Goal: Task Accomplishment & Management: Use online tool/utility

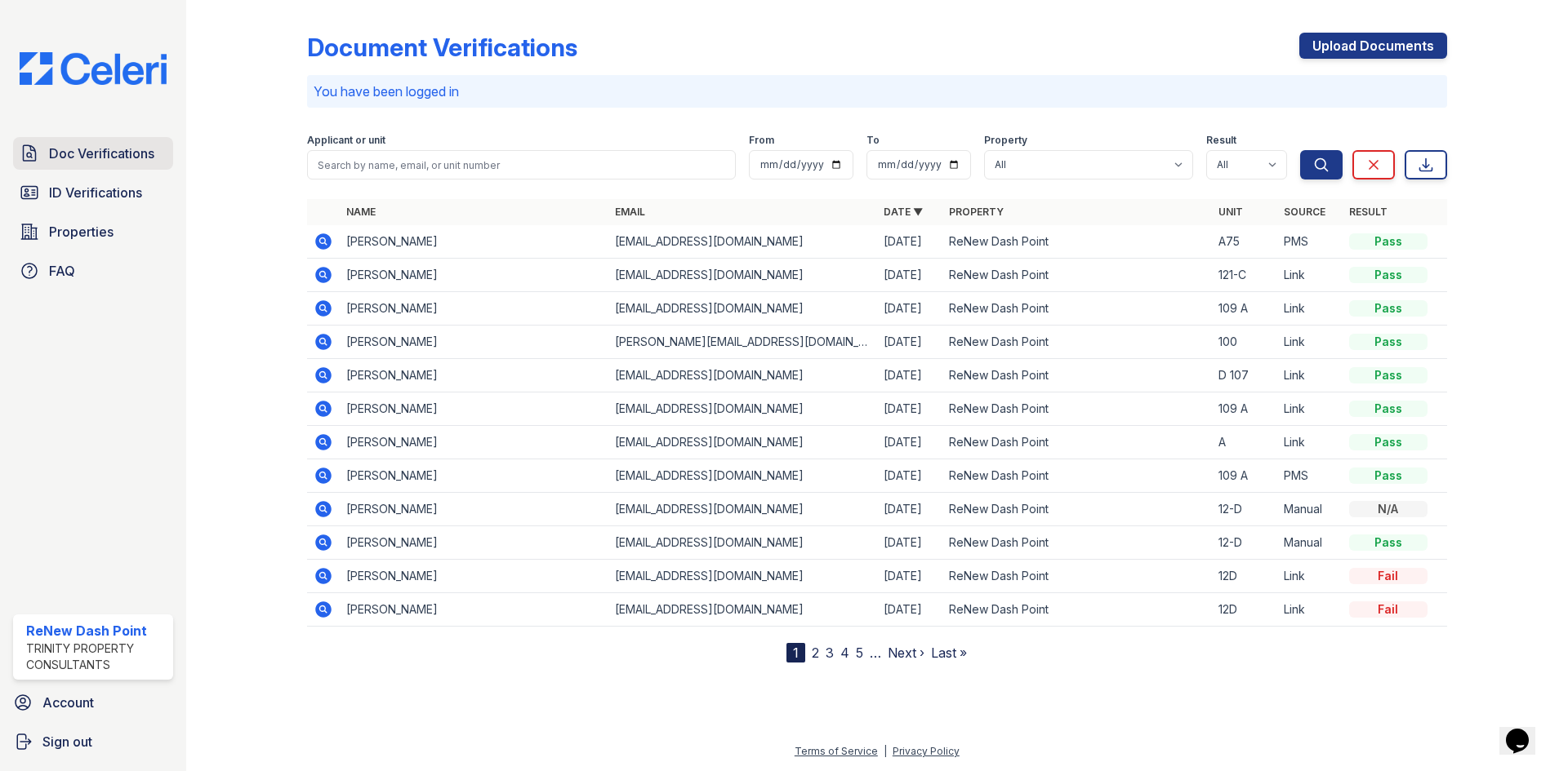
click at [117, 166] on link "Doc Verifications" at bounding box center [93, 153] width 160 height 32
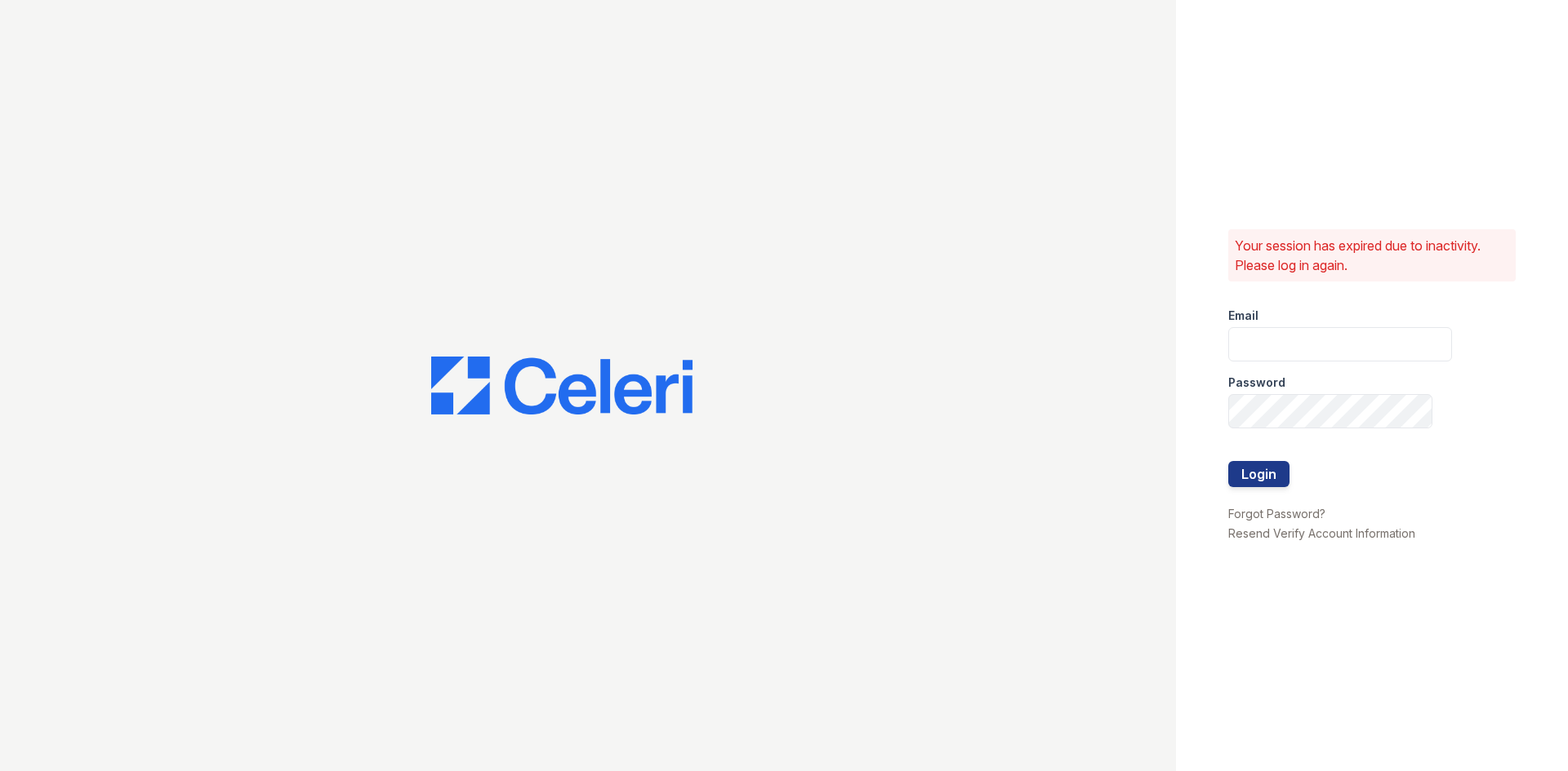
type input "[EMAIL_ADDRESS][DOMAIN_NAME]"
drag, startPoint x: 1220, startPoint y: 480, endPoint x: 1275, endPoint y: 470, distance: 55.9
click at [1222, 480] on div "Your session has expired due to inactivity. Please log in again. Email [EMAIL_A…" at bounding box center [1372, 386] width 392 height 771
click at [1275, 470] on button "Login" at bounding box center [1259, 475] width 61 height 26
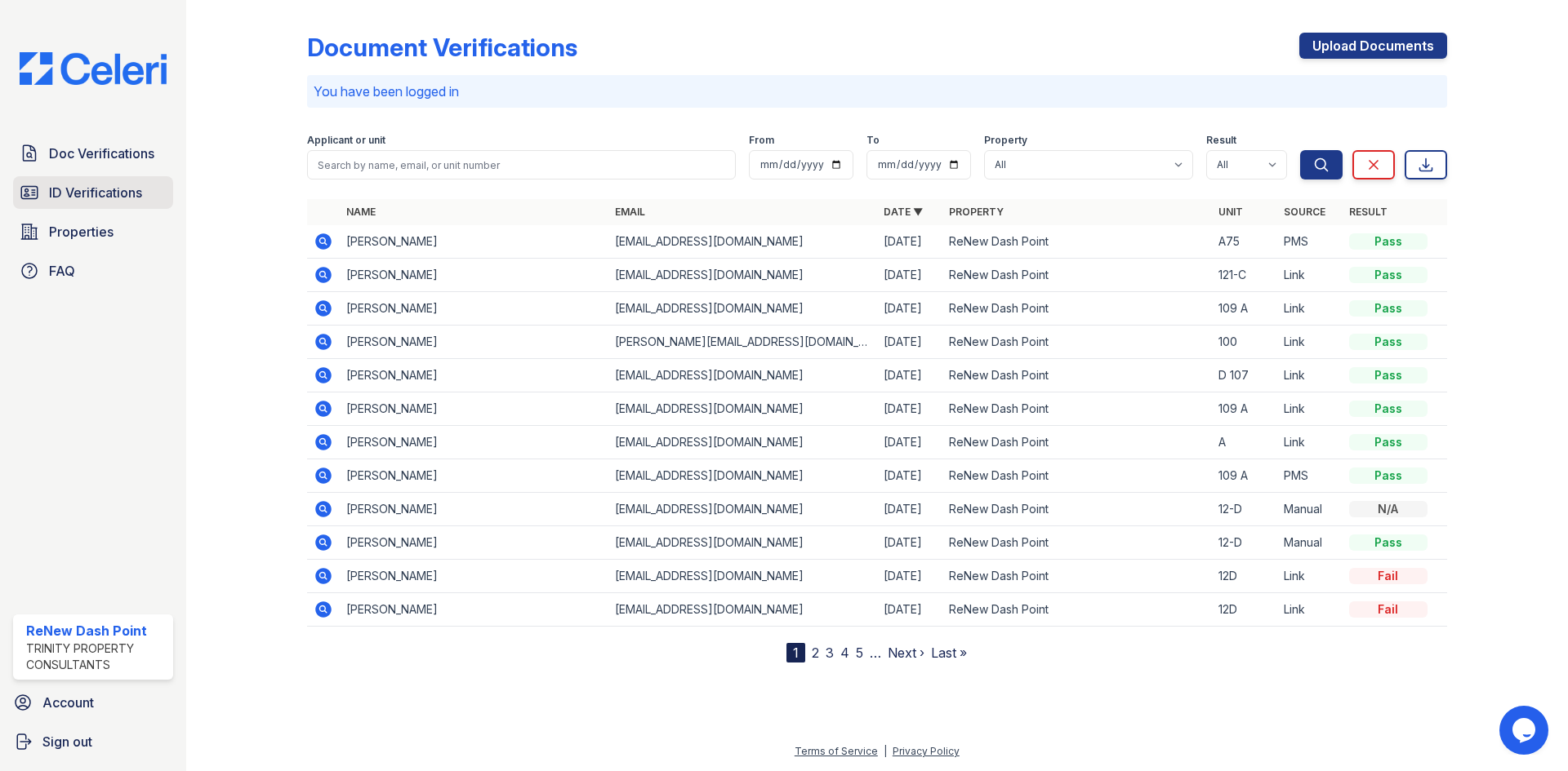
click at [105, 182] on link "ID Verifications" at bounding box center [93, 192] width 160 height 32
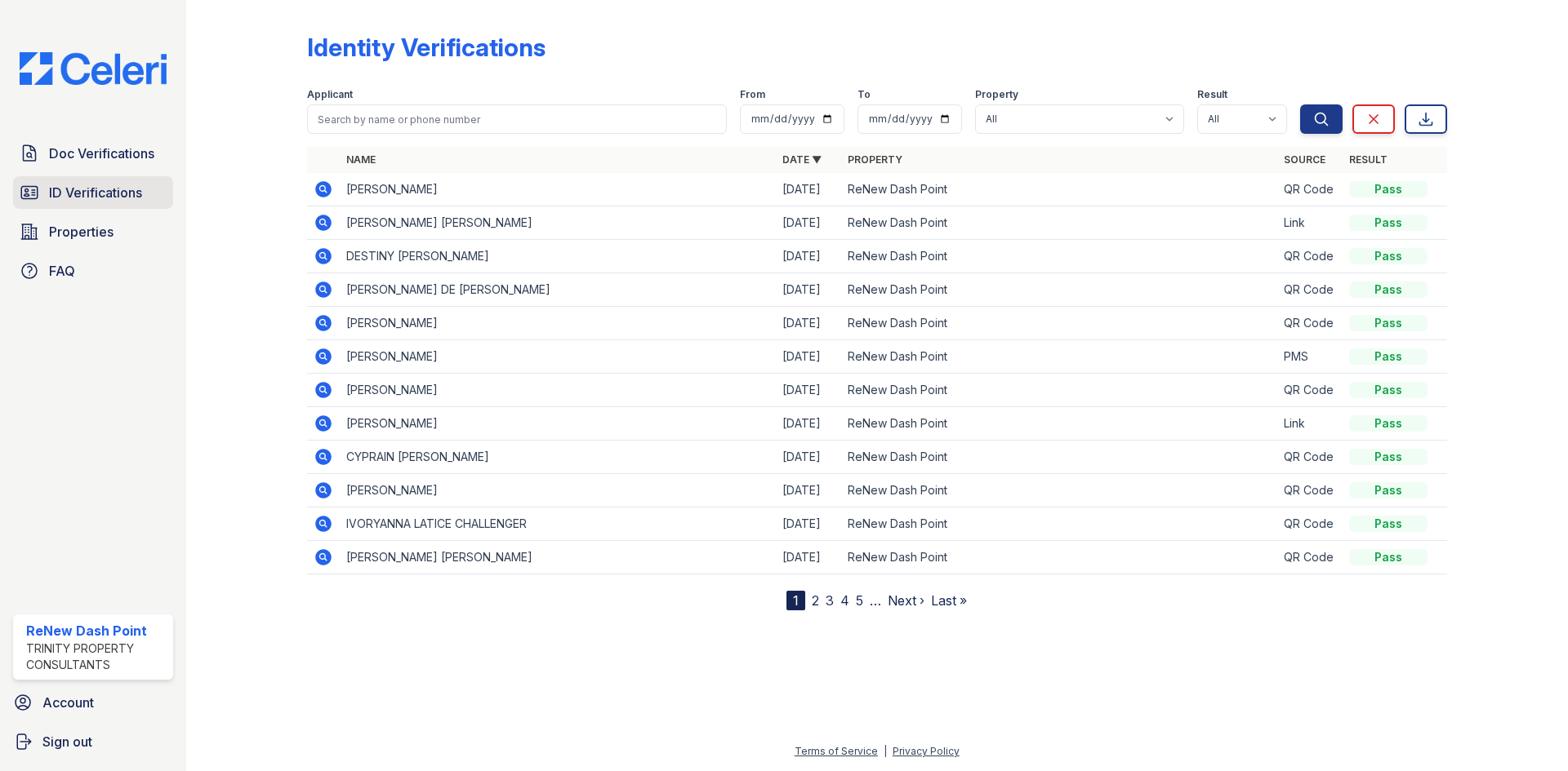
click at [29, 194] on icon at bounding box center [30, 193] width 20 height 20
click at [79, 158] on span "Doc Verifications" at bounding box center [101, 154] width 105 height 20
click at [89, 151] on span "Doc Verifications" at bounding box center [101, 154] width 105 height 20
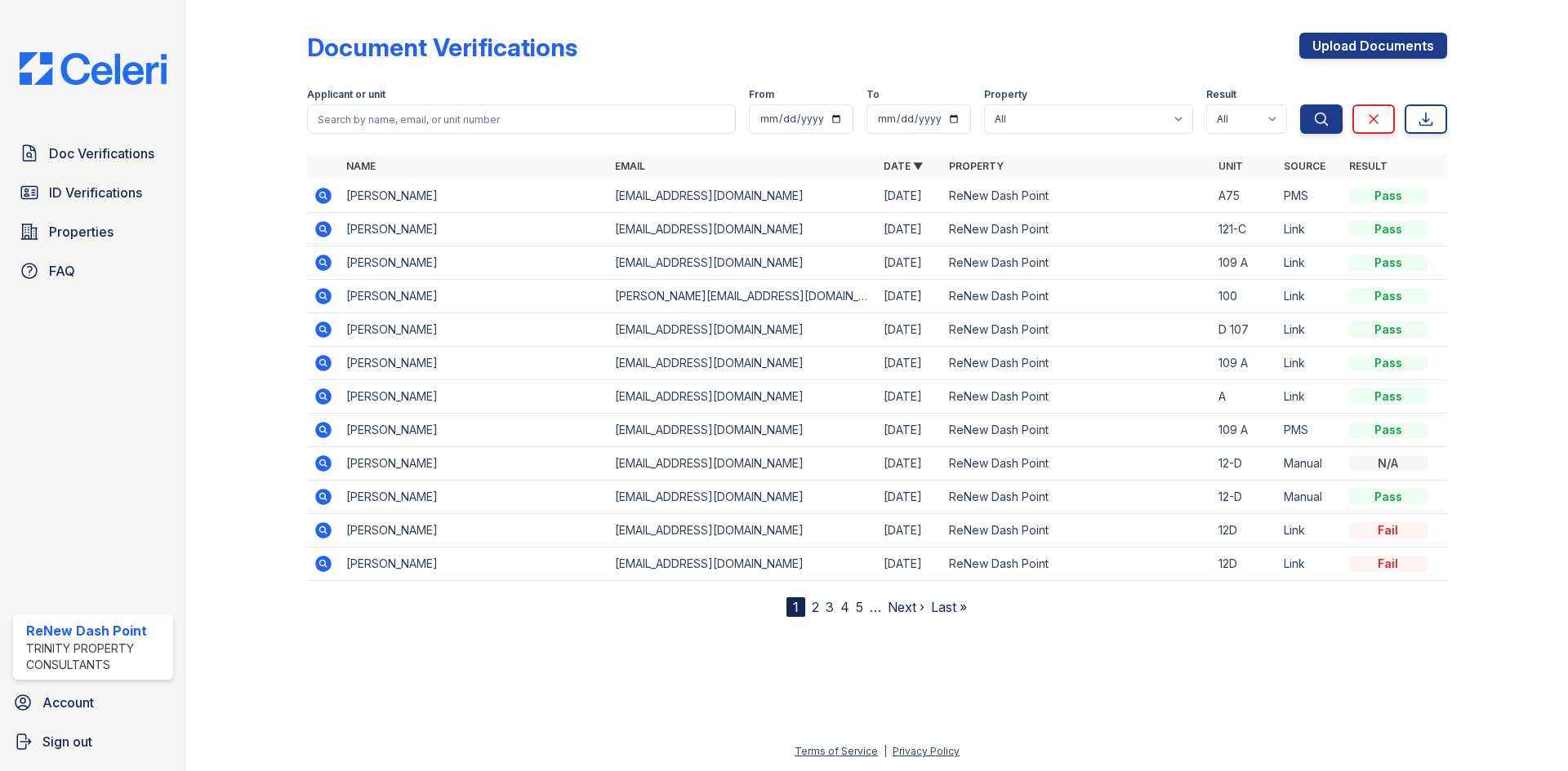
click at [76, 194] on span "ID Verifications" at bounding box center [95, 193] width 93 height 20
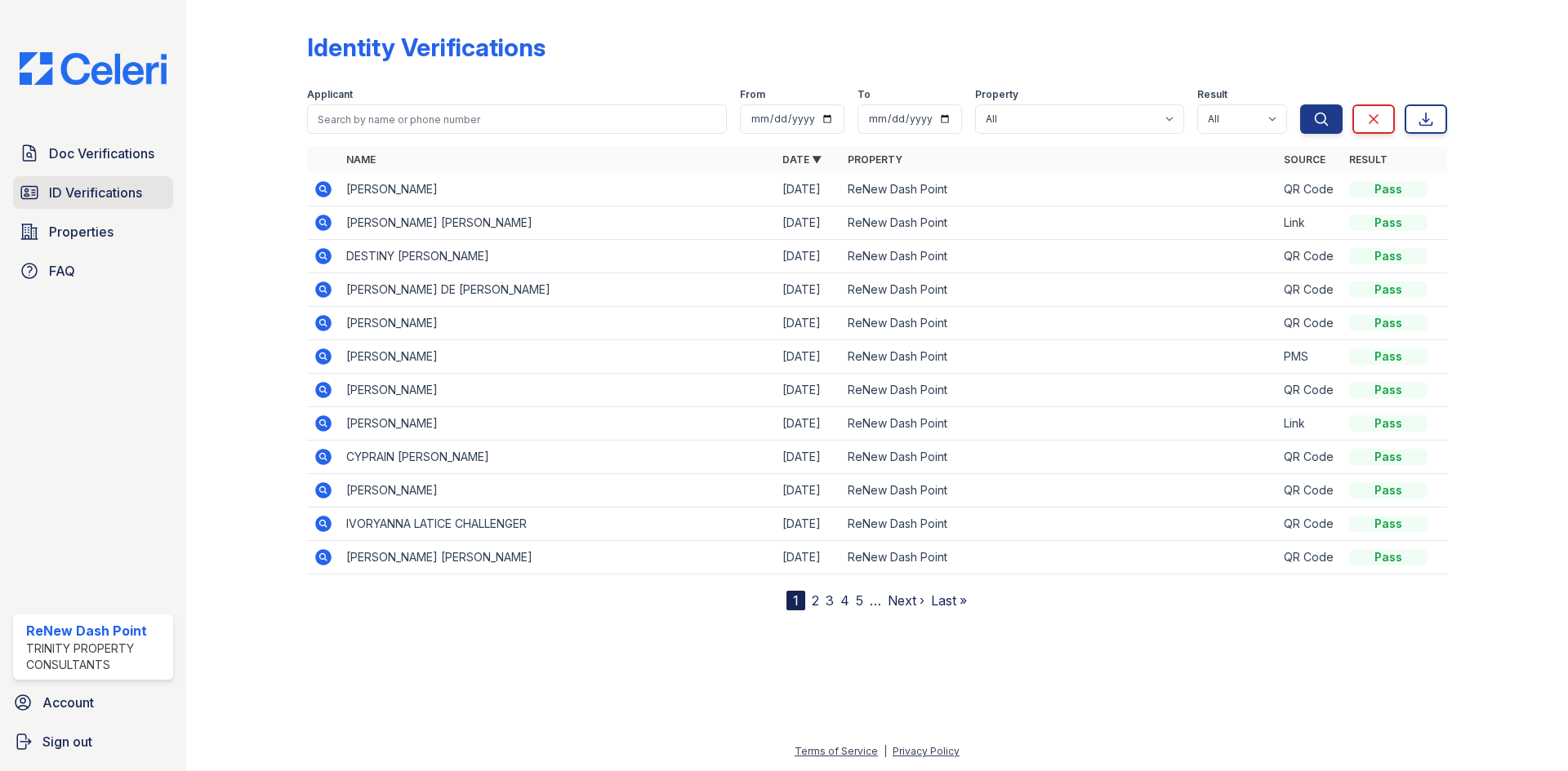
click at [105, 187] on span "ID Verifications" at bounding box center [95, 193] width 93 height 20
click at [122, 157] on span "Doc Verifications" at bounding box center [101, 154] width 105 height 20
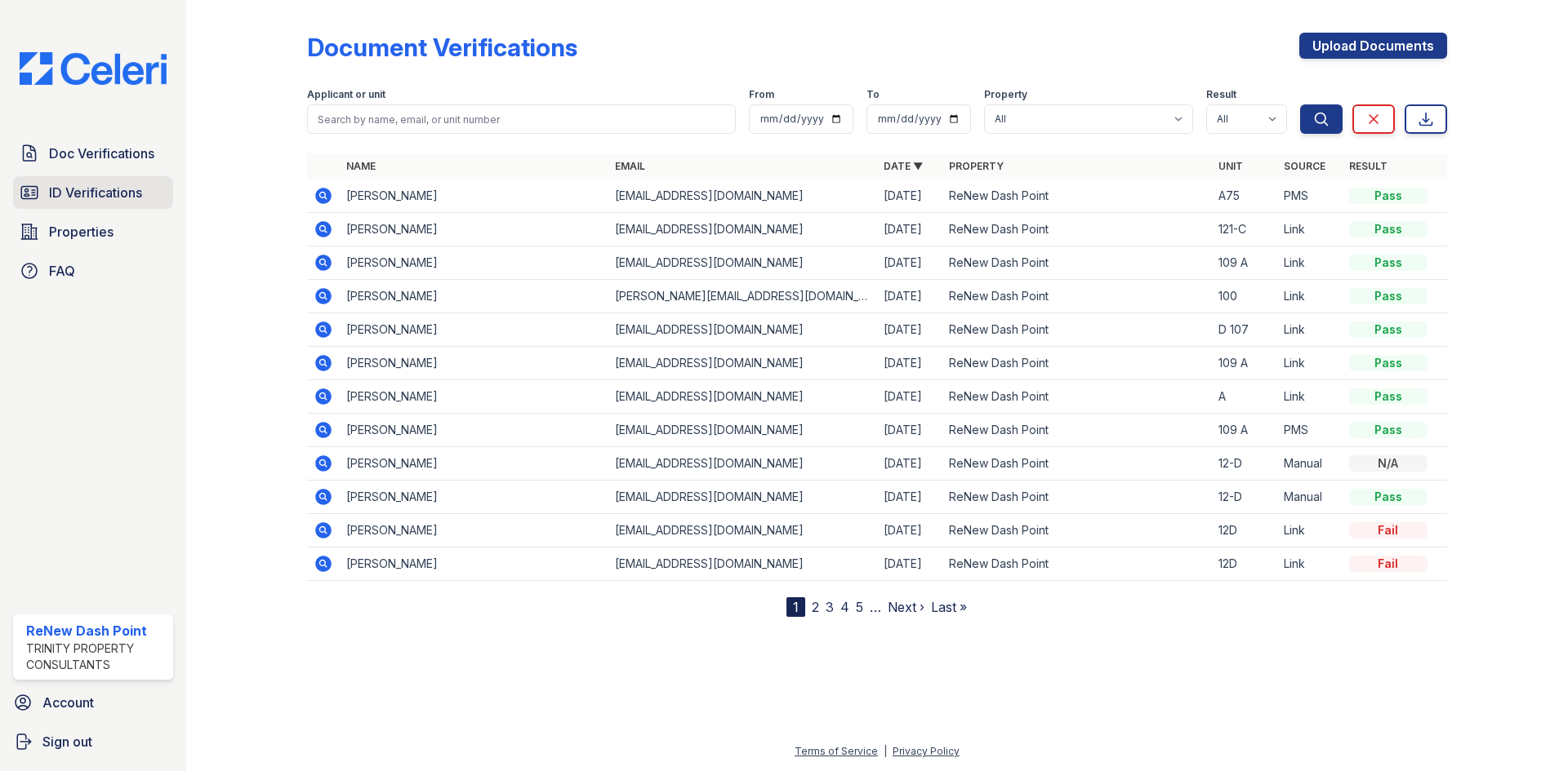
click at [103, 202] on span "ID Verifications" at bounding box center [95, 193] width 93 height 20
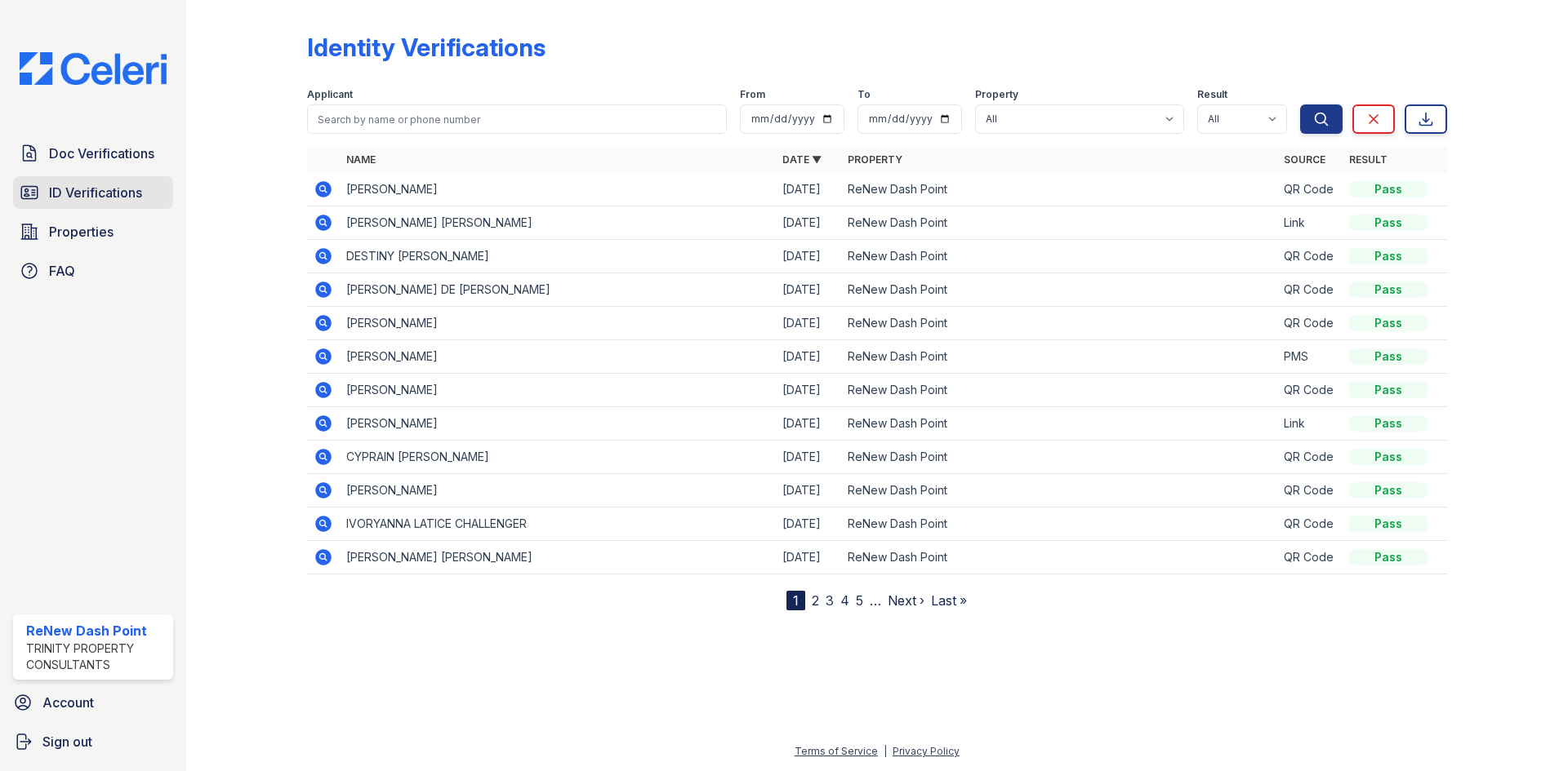
click at [121, 198] on span "ID Verifications" at bounding box center [95, 193] width 93 height 20
click at [124, 187] on span "ID Verifications" at bounding box center [95, 193] width 93 height 20
click at [125, 168] on link "Doc Verifications" at bounding box center [93, 153] width 160 height 32
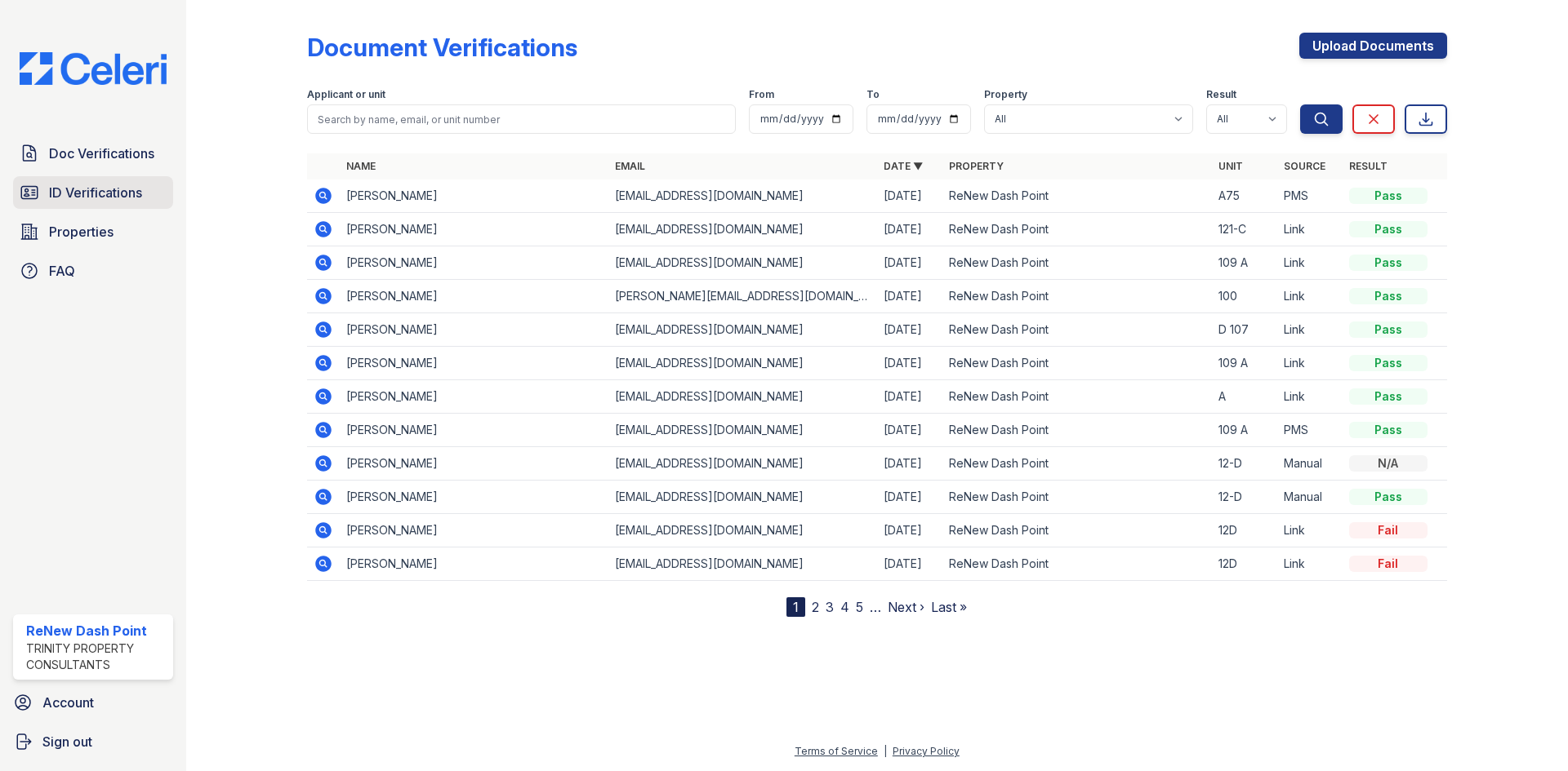
click at [112, 188] on span "ID Verifications" at bounding box center [95, 193] width 93 height 20
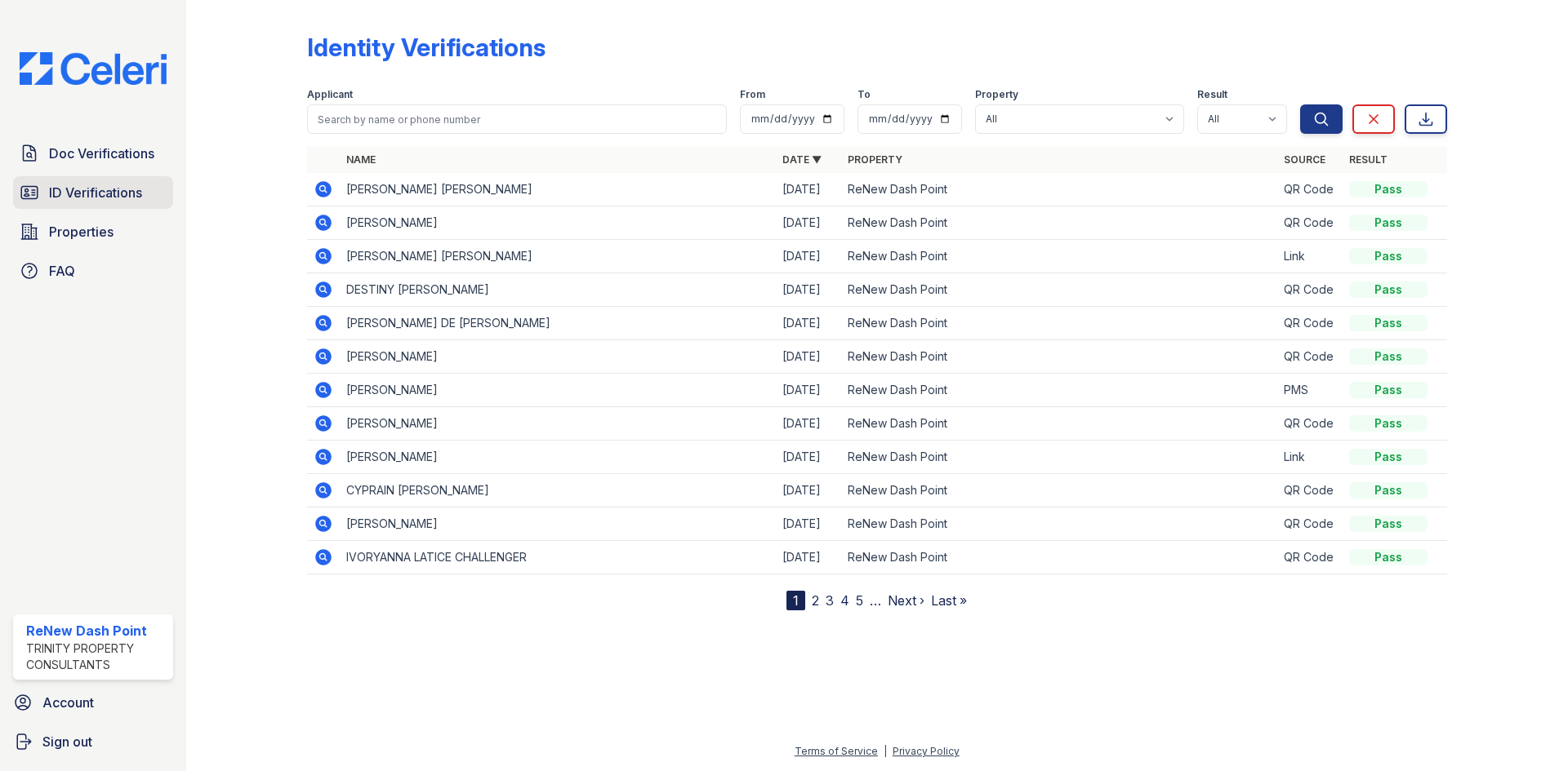
click at [107, 184] on span "ID Verifications" at bounding box center [95, 193] width 93 height 20
click at [146, 186] on link "ID Verifications" at bounding box center [93, 192] width 160 height 32
click at [137, 160] on span "Doc Verifications" at bounding box center [101, 154] width 105 height 20
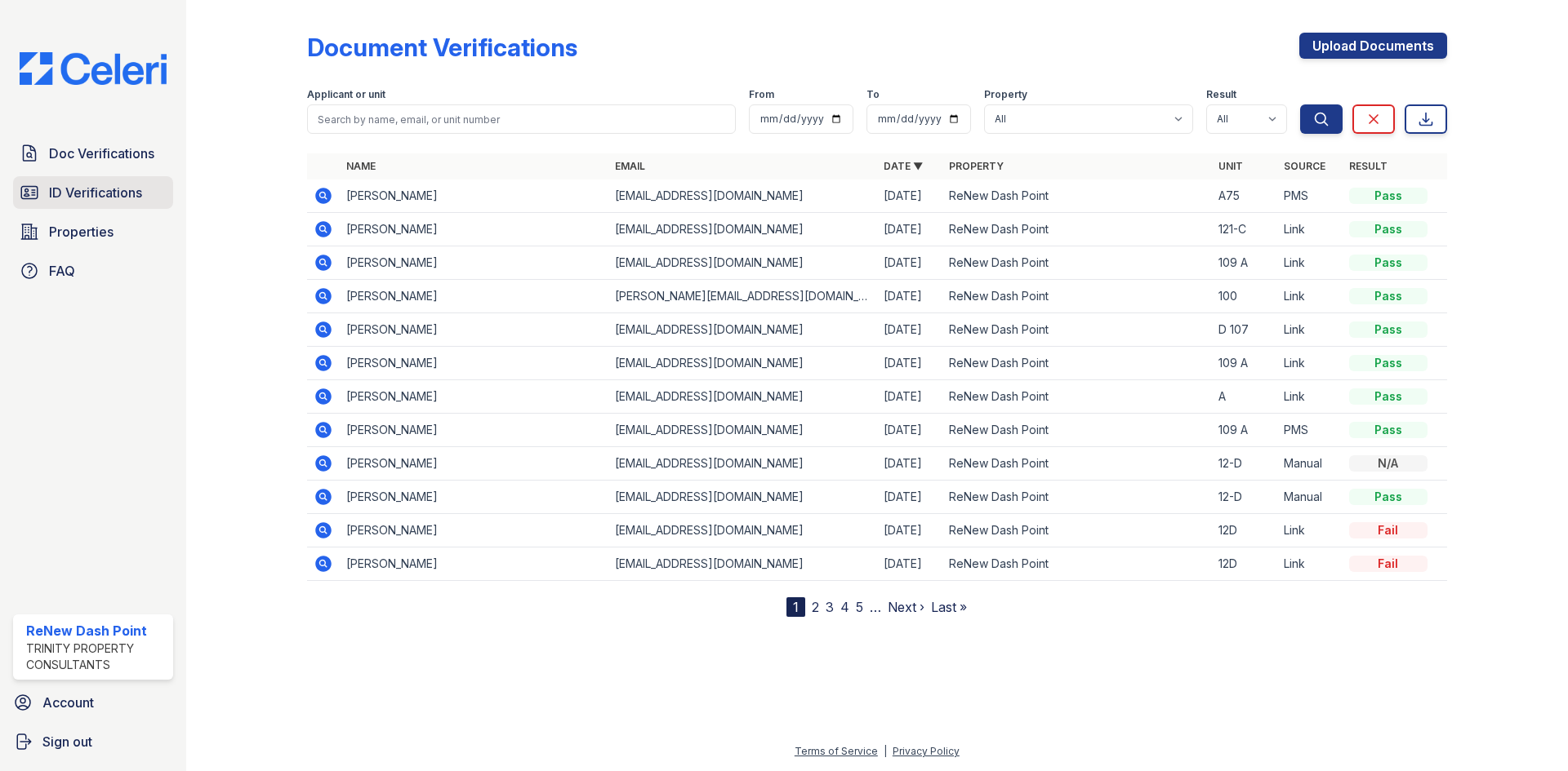
click at [116, 190] on span "ID Verifications" at bounding box center [95, 193] width 93 height 20
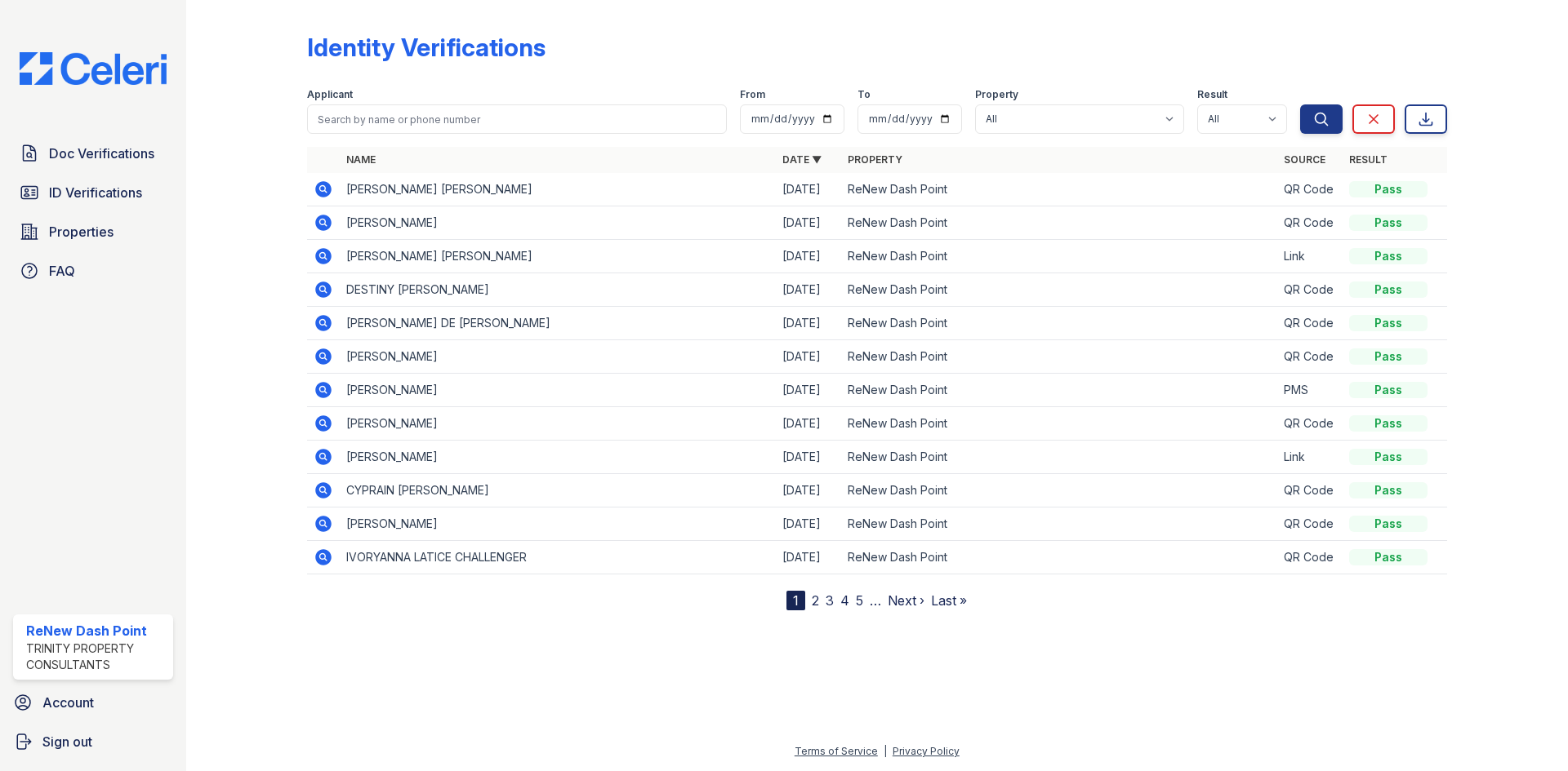
click at [735, 60] on div "Identity Verifications" at bounding box center [877, 53] width 1140 height 42
